Goal: Information Seeking & Learning: Find specific fact

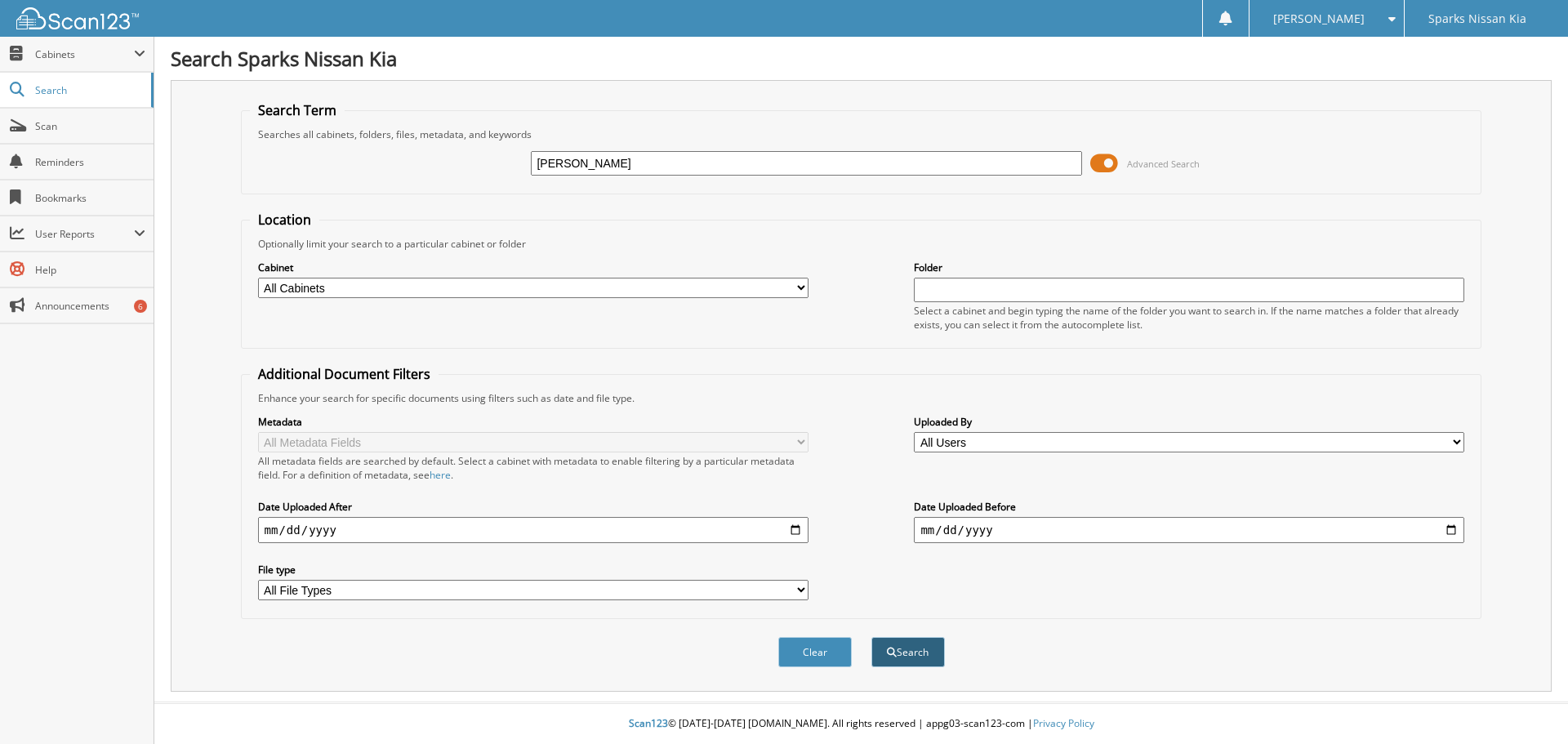
type input "[PERSON_NAME]"
click at [916, 652] on button "Search" at bounding box center [908, 652] width 73 height 30
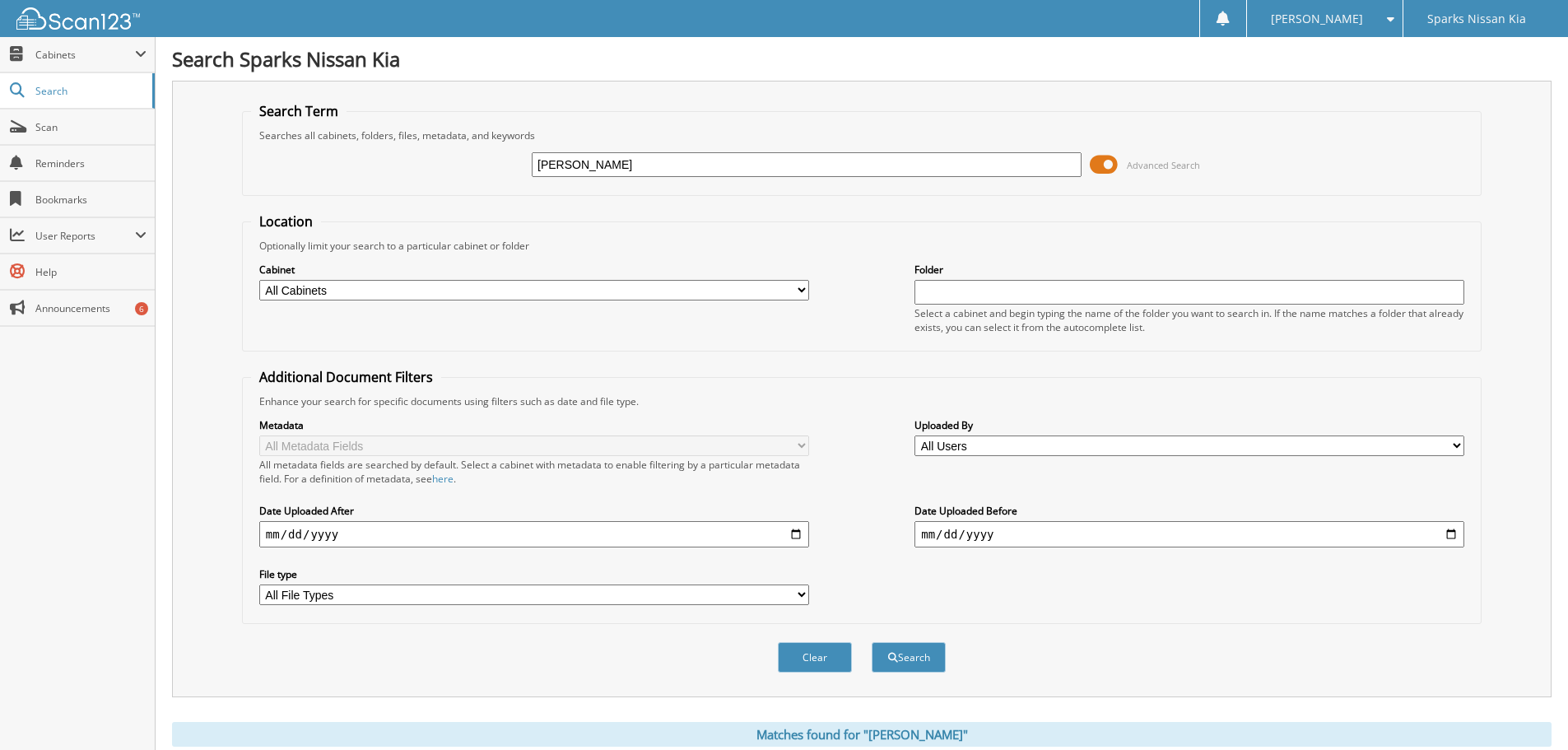
click at [307, 536] on input "date" at bounding box center [534, 534] width 550 height 26
click at [798, 533] on input "date" at bounding box center [534, 534] width 550 height 26
type input "[DATE]"
click at [585, 290] on select "All Cabinets CANCELLATIONS CAR DEALS FLOORPLAN PAYOFFS PARTS SERVICE RO ZERO PL…" at bounding box center [534, 290] width 550 height 21
click at [611, 260] on div "Cabinet All Cabinets CANCELLATIONS CAR DEALS FLOORPLAN PAYOFFS PARTS SERVICE RO" at bounding box center [862, 297] width 1221 height 90
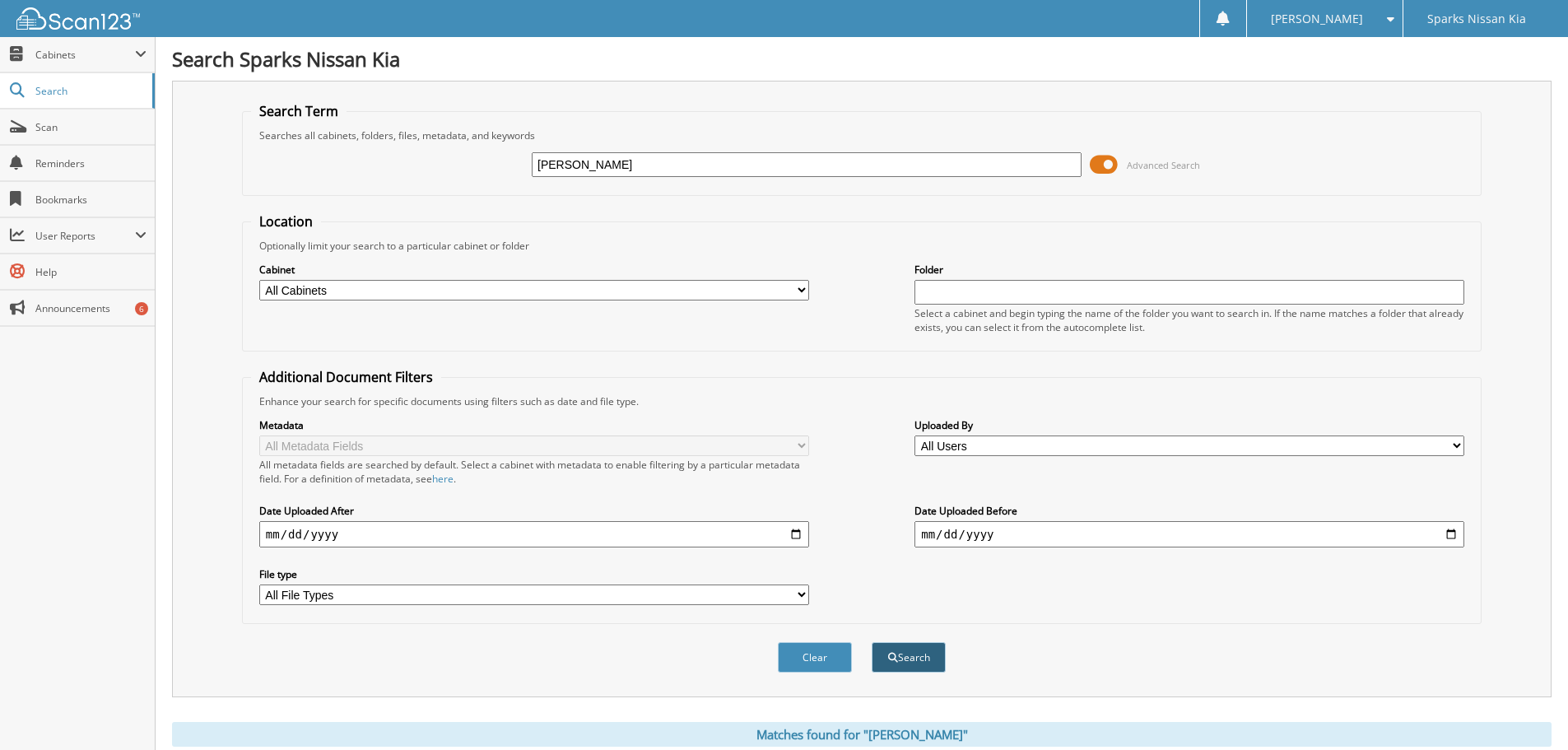
click at [909, 652] on button "Search" at bounding box center [909, 657] width 74 height 30
click at [1114, 445] on select "All Users [PERSON_NAME] [PERSON_NAME] [PERSON_NAME] [PERSON_NAME] [PERSON_NAME]…" at bounding box center [1189, 446] width 550 height 21
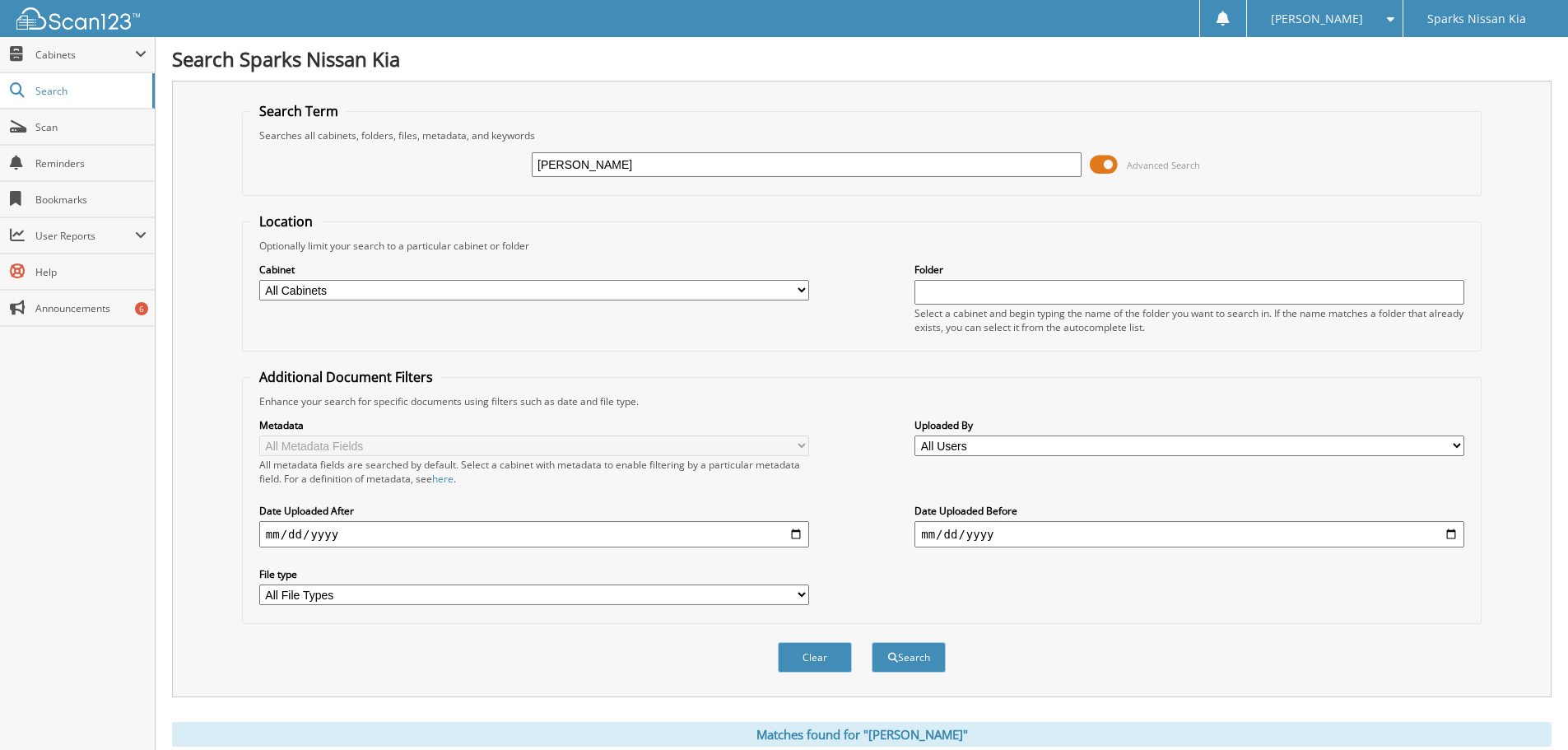
click at [1084, 479] on div "Metadata All Metadata Fields All metadata fields are searched by default. Selec…" at bounding box center [862, 511] width 1221 height 206
click at [566, 599] on select "All File Types CAB PDF TIF WEBP XLS XLSX" at bounding box center [534, 595] width 550 height 21
click at [510, 570] on label "File type" at bounding box center [534, 574] width 550 height 14
click at [510, 584] on select "All File Types CAB PDF TIF WEBP XLS XLSX" at bounding box center [534, 595] width 550 height 21
click at [498, 286] on select "All Cabinets CANCELLATIONS CAR DEALS FLOORPLAN PAYOFFS PARTS SERVICE RO ZERO PL…" at bounding box center [534, 290] width 550 height 21
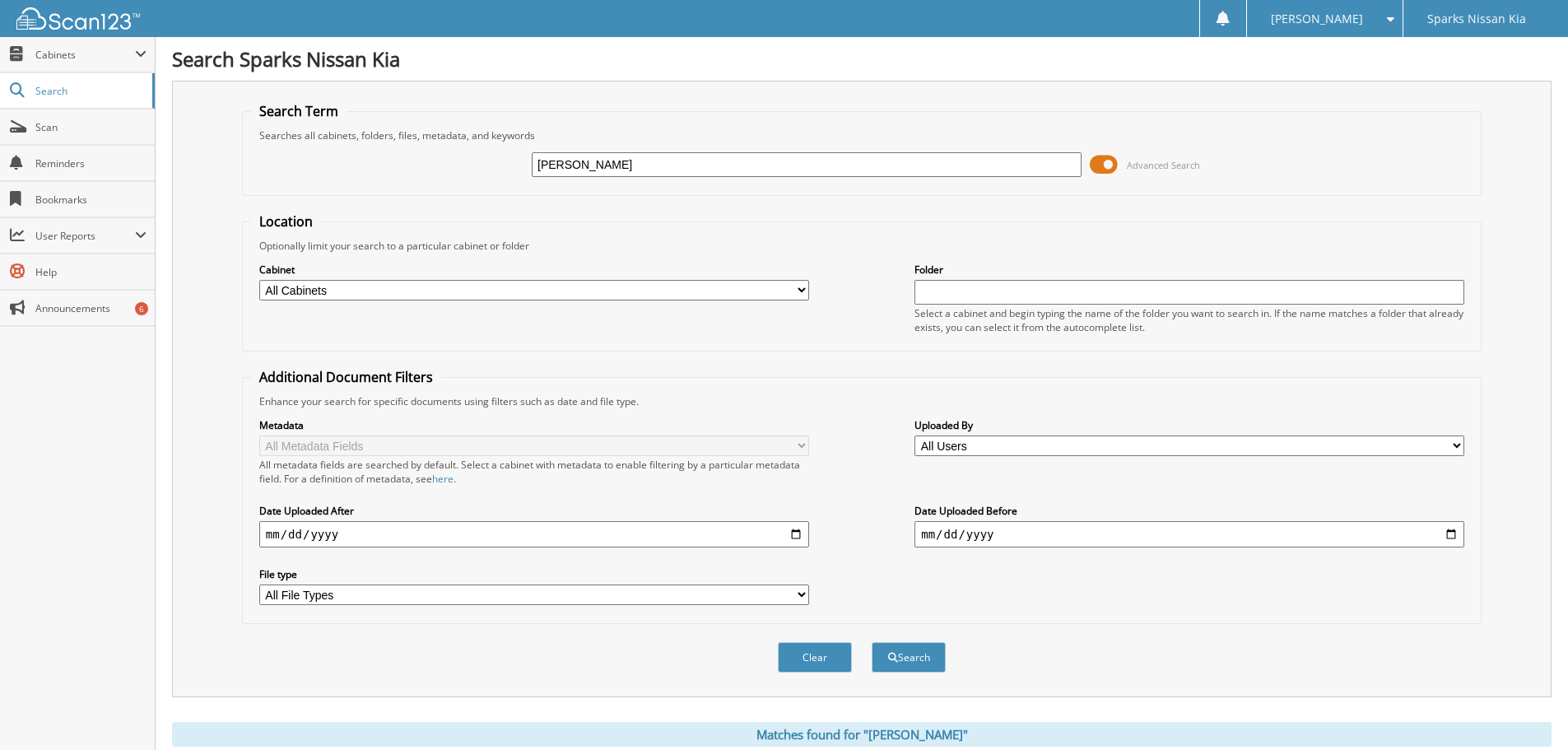
select select "24387"
click at [260, 280] on select "All Cabinets CANCELLATIONS CAR DEALS FLOORPLAN PAYOFFS PARTS SERVICE RO ZERO PL…" at bounding box center [534, 290] width 550 height 21
click at [916, 649] on button "Search" at bounding box center [909, 657] width 74 height 30
type input "[PERSON_NAME]"
click at [917, 653] on button "Search" at bounding box center [909, 657] width 74 height 30
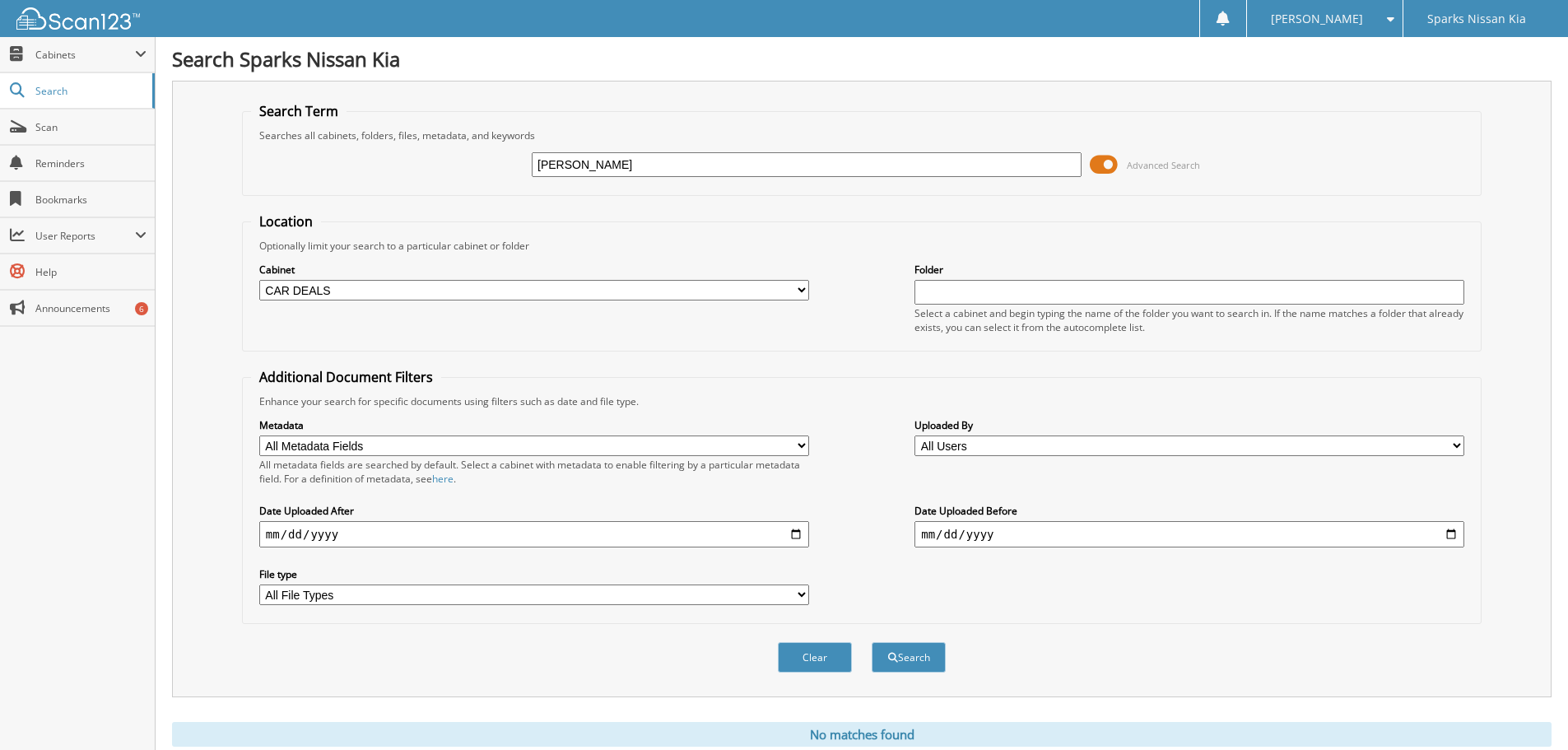
click at [738, 287] on select "All Cabinets CANCELLATIONS CAR DEALS FLOORPLAN PAYOFFS PARTS SERVICE RO ZERO PL…" at bounding box center [534, 290] width 550 height 21
select select
click at [260, 280] on select "All Cabinets CANCELLATIONS CAR DEALS FLOORPLAN PAYOFFS PARTS SERVICE RO ZERO PL…" at bounding box center [534, 290] width 550 height 21
click at [907, 659] on button "Search" at bounding box center [909, 657] width 74 height 30
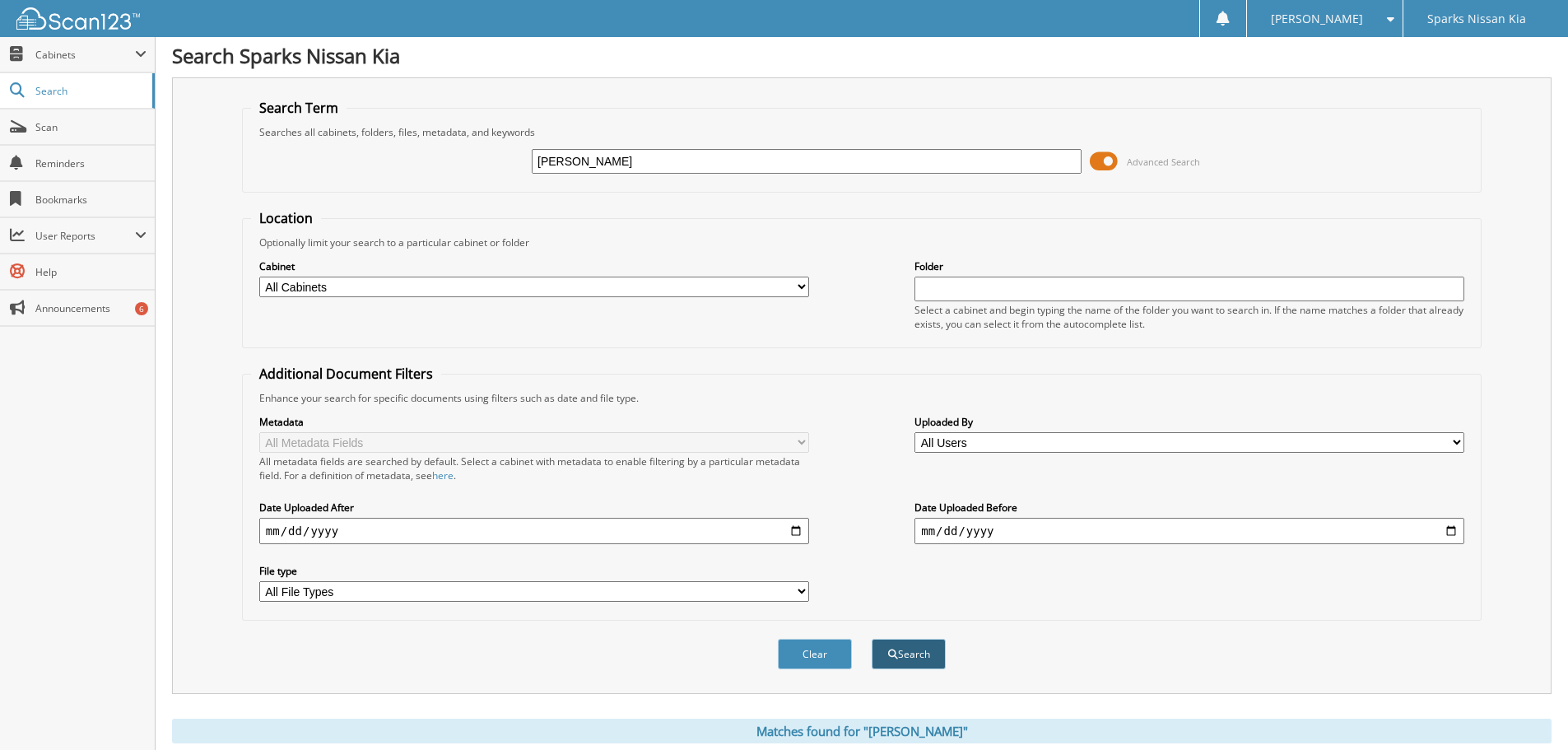
scroll to position [55, 0]
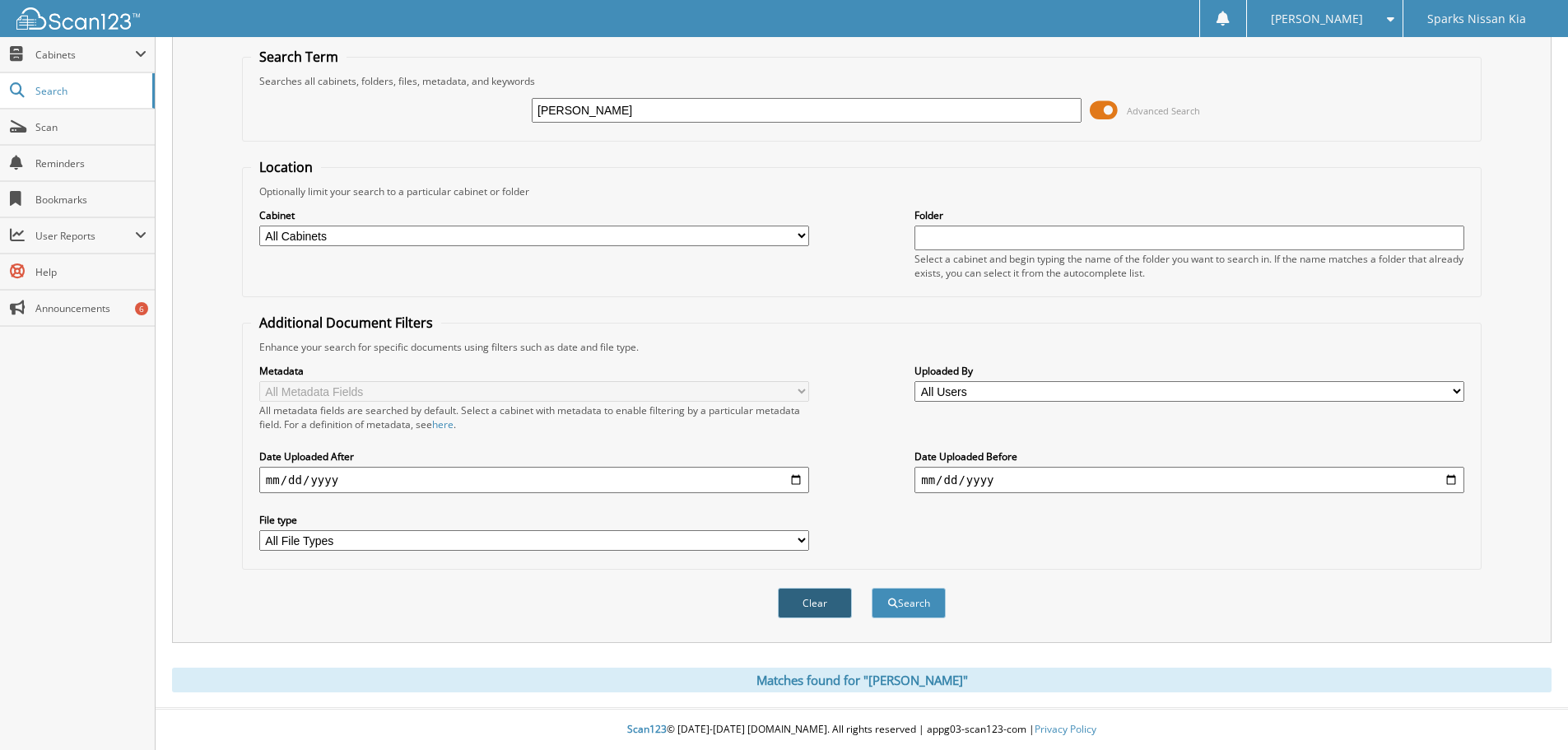
click at [827, 600] on button "Clear" at bounding box center [814, 603] width 74 height 30
